Goal: Communication & Community: Share content

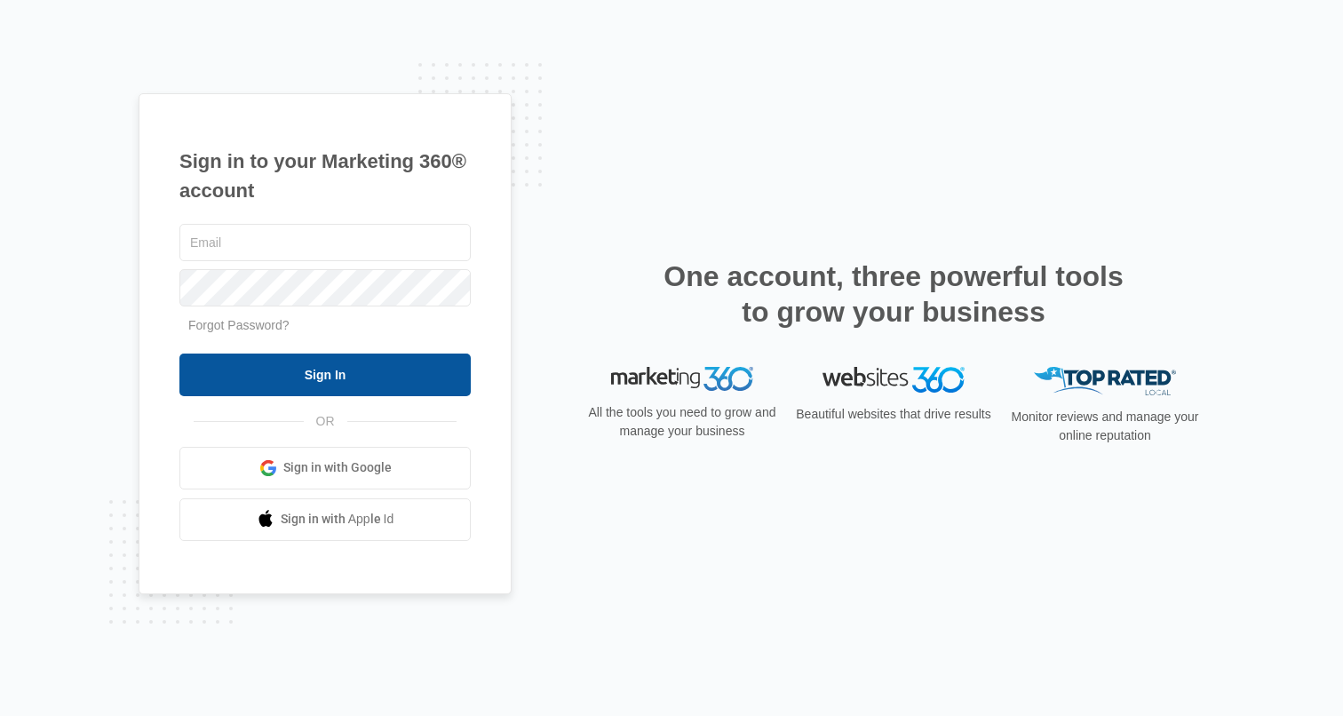
type input "[PERSON_NAME][EMAIL_ADDRESS][PERSON_NAME][DOMAIN_NAME]"
click at [351, 381] on input "Sign In" at bounding box center [324, 375] width 291 height 43
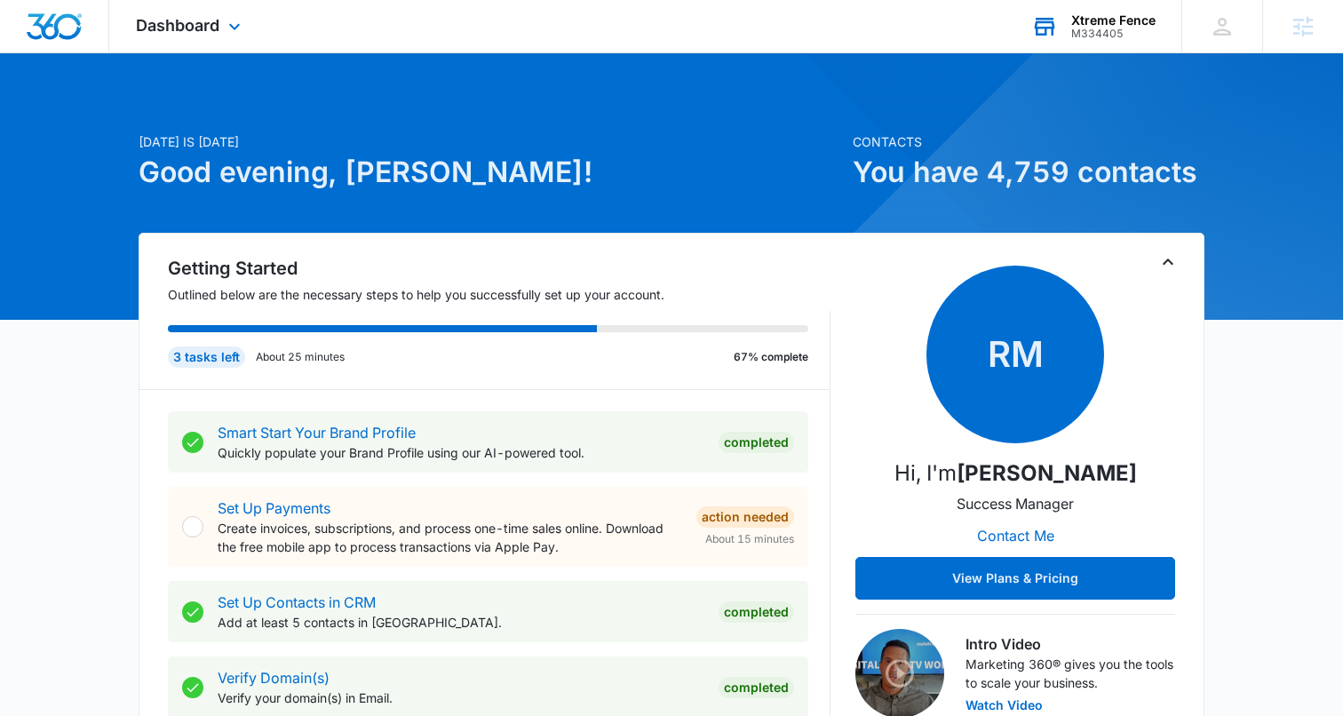
click at [1108, 22] on div "Xtreme Fence" at bounding box center [1113, 20] width 84 height 14
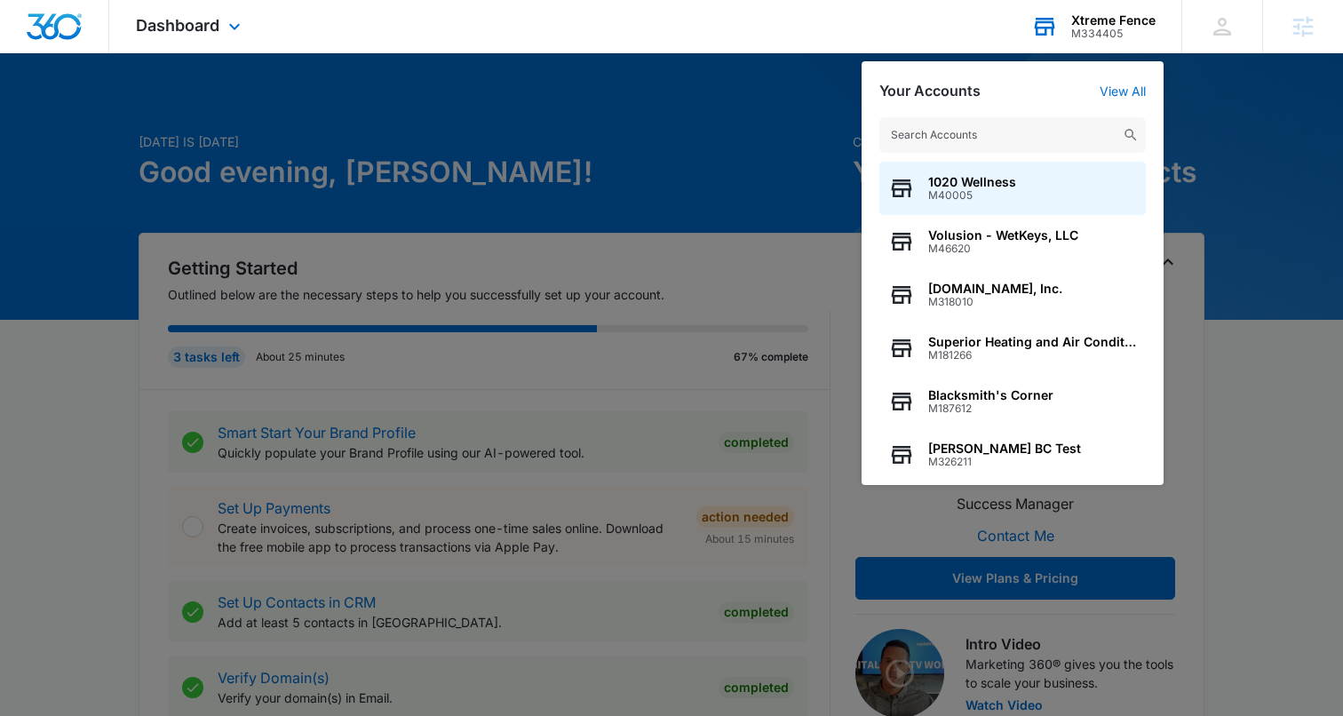
click at [975, 139] on input "text" at bounding box center [1012, 135] width 266 height 36
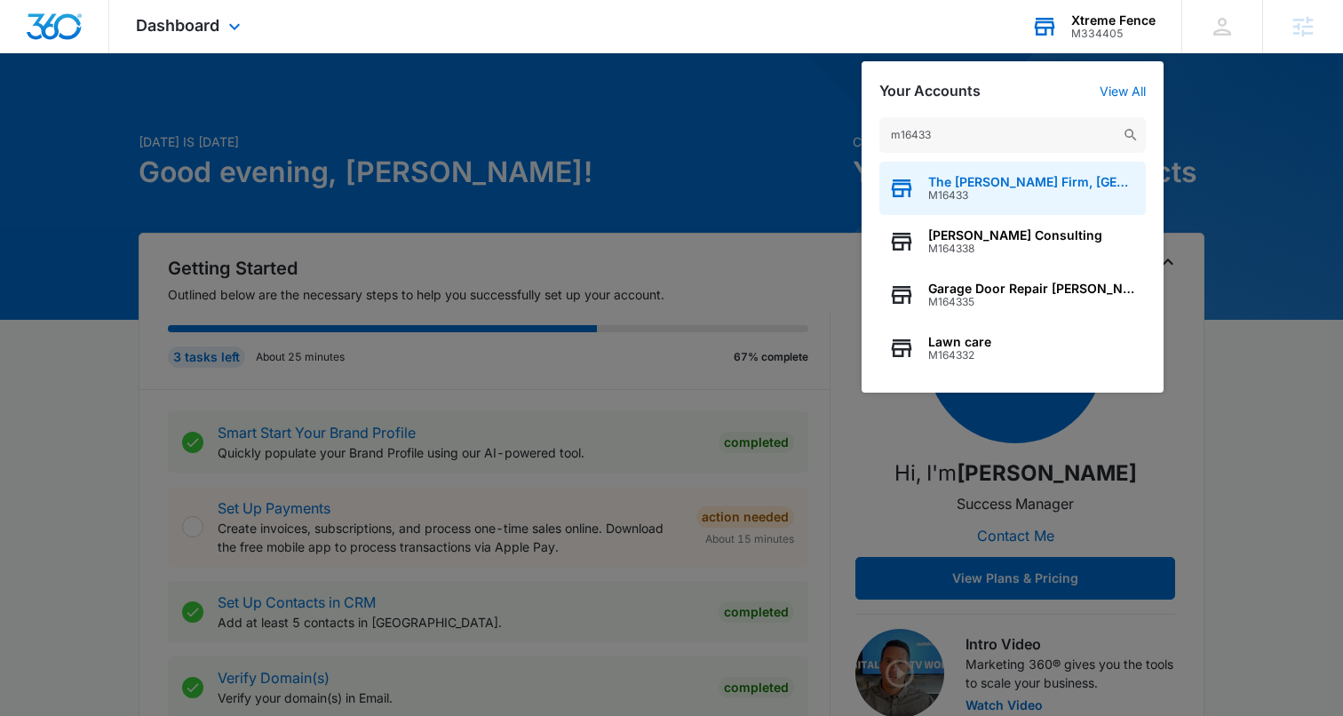
type input "m16433"
click at [1038, 199] on span "M16433" at bounding box center [1032, 195] width 209 height 12
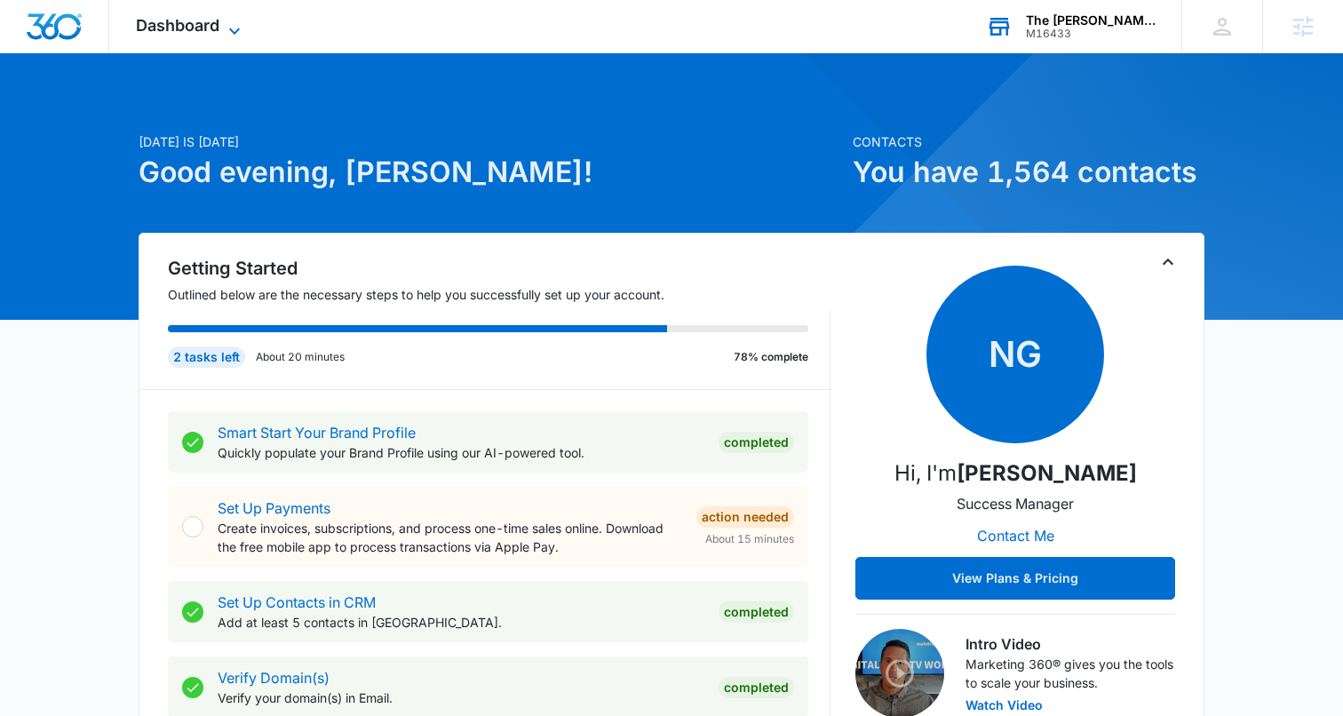
click at [228, 28] on icon at bounding box center [234, 30] width 21 height 21
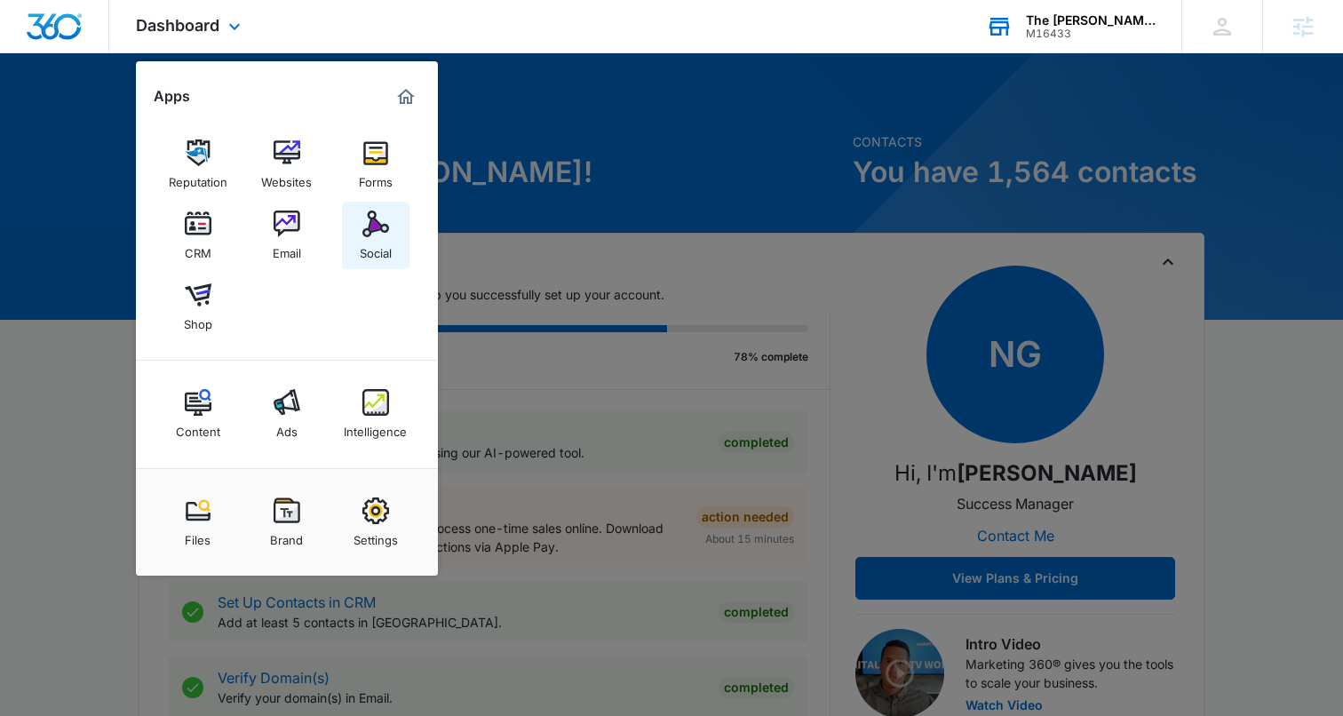
click at [347, 227] on link "Social" at bounding box center [376, 236] width 68 height 68
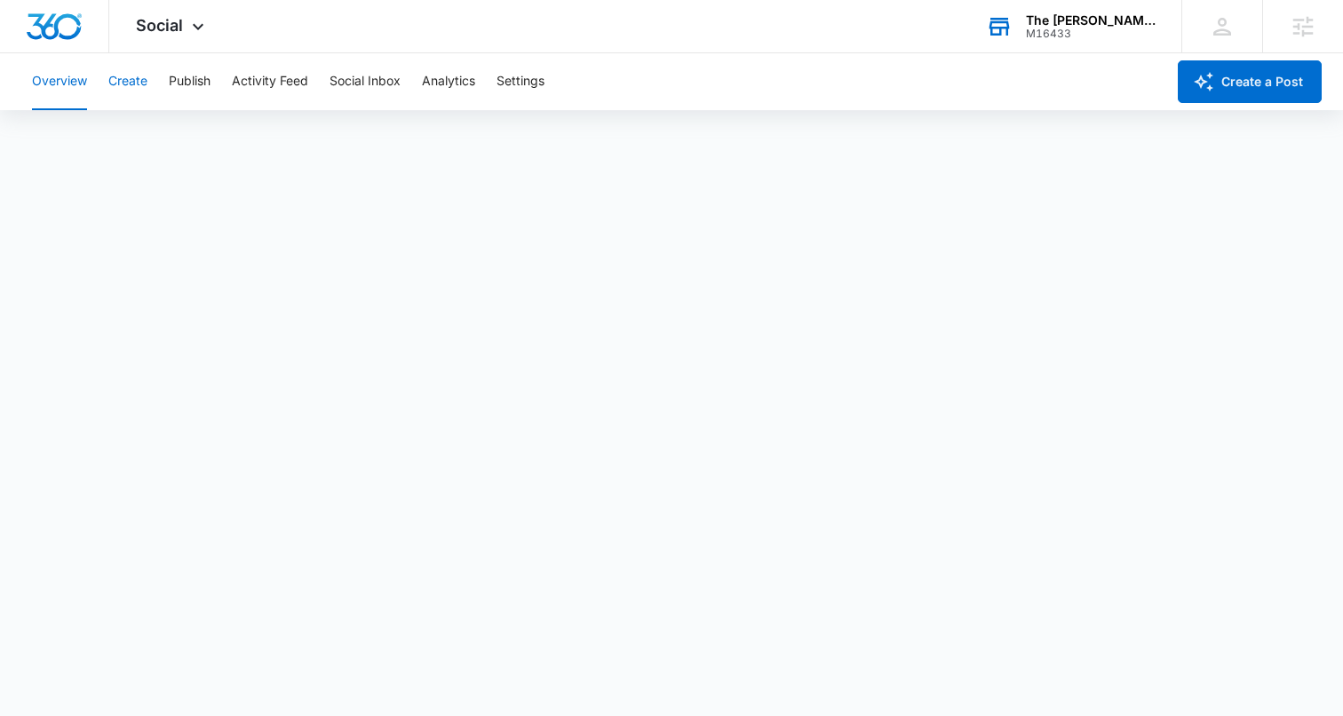
click at [116, 79] on button "Create" at bounding box center [127, 81] width 39 height 57
click at [147, 127] on button "Approvals" at bounding box center [174, 136] width 60 height 50
